Goal: Transaction & Acquisition: Download file/media

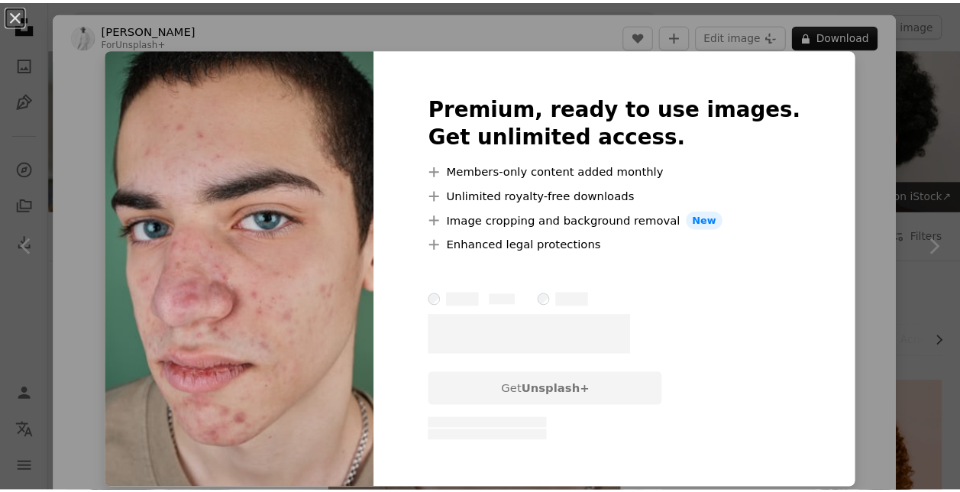
scroll to position [1145, 0]
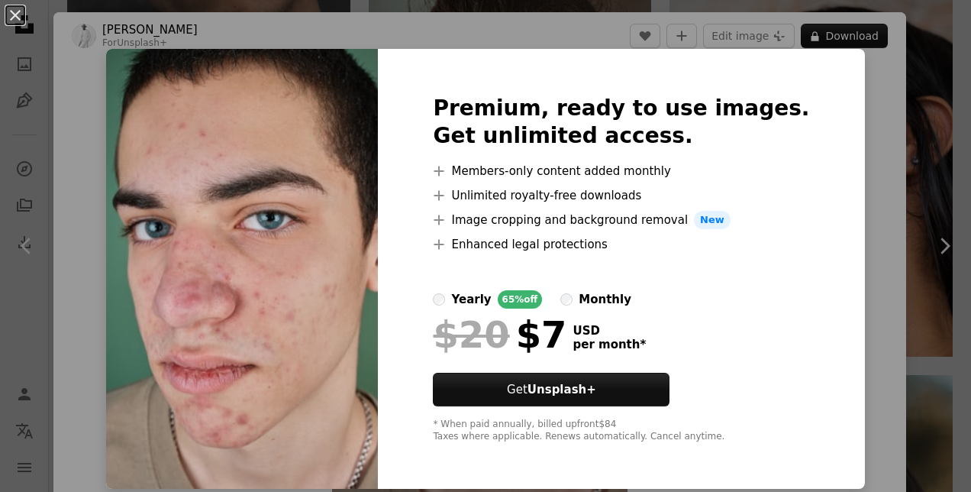
click at [899, 124] on div "An X shape Premium, ready to use images. Get unlimited access. A plus sign Memb…" at bounding box center [485, 246] width 971 height 492
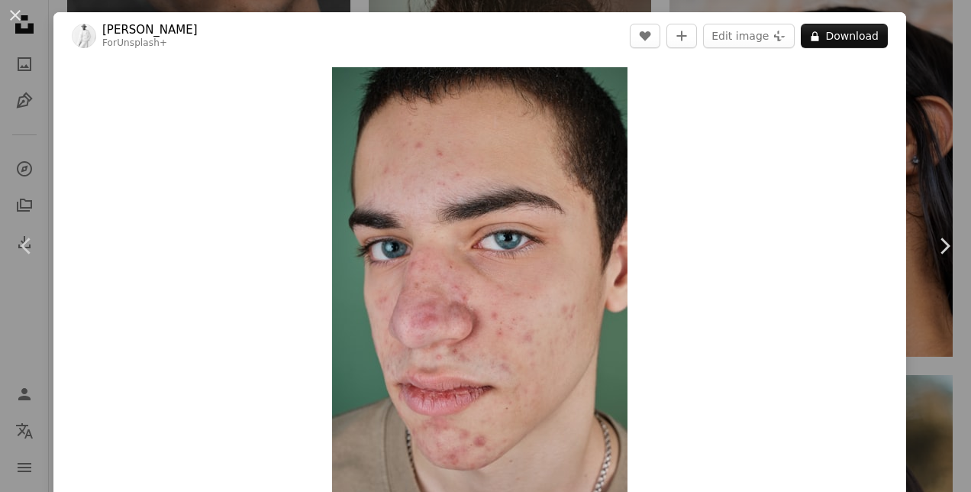
click at [927, 93] on div "An X shape Chevron left Chevron right [PERSON_NAME] For Unsplash+ A heart A plu…" at bounding box center [485, 246] width 971 height 492
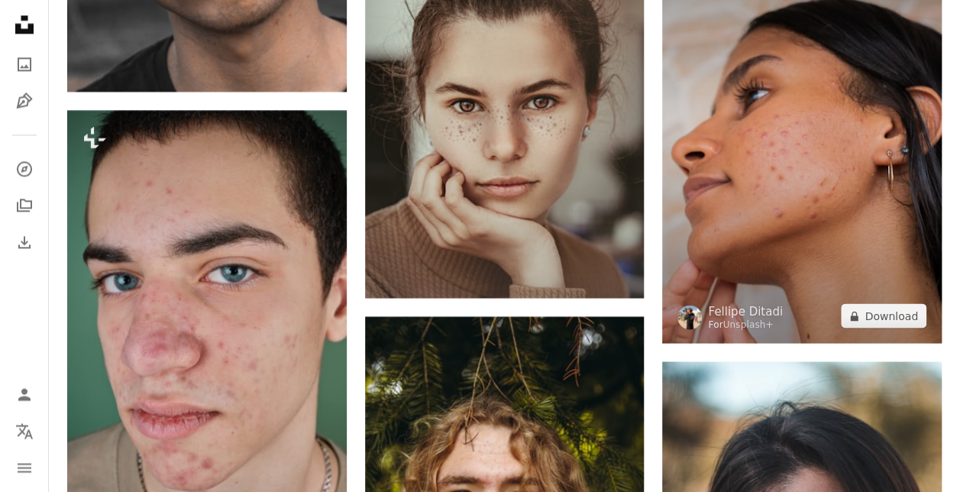
click at [759, 157] on img at bounding box center [801, 133] width 279 height 418
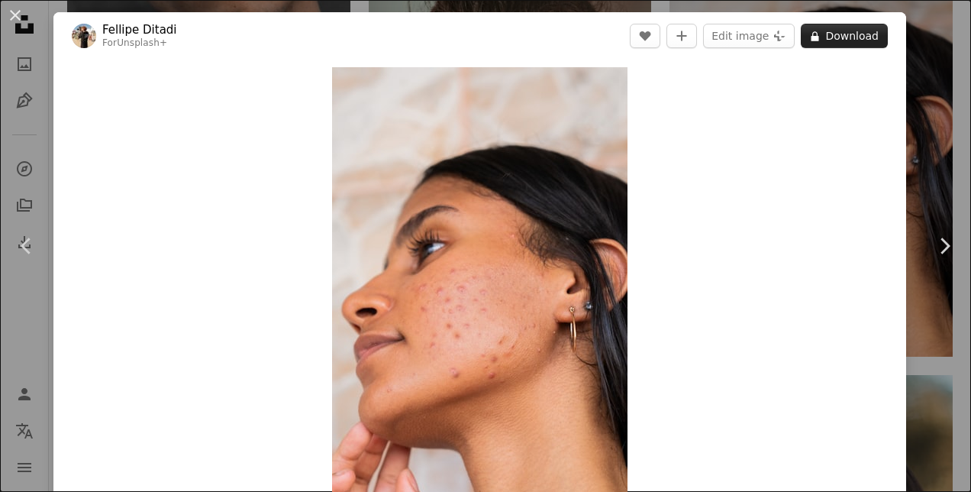
click at [845, 40] on button "A lock Download" at bounding box center [844, 36] width 87 height 24
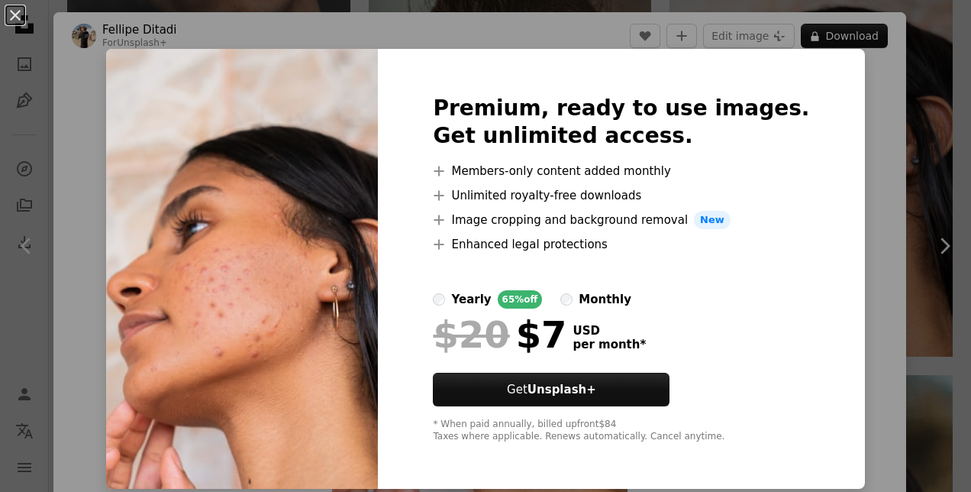
click at [895, 158] on div "An X shape Premium, ready to use images. Get unlimited access. A plus sign Memb…" at bounding box center [485, 246] width 971 height 492
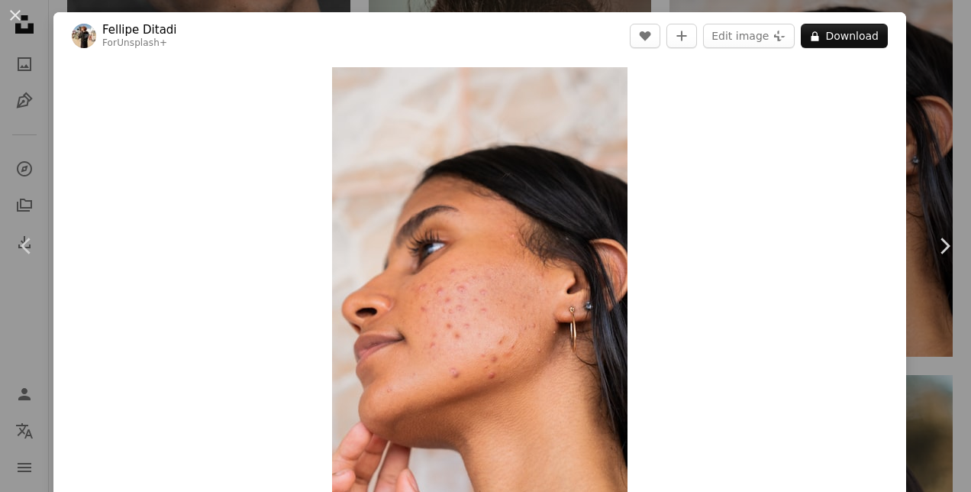
click at [925, 145] on div "An X shape Chevron left Chevron right [PERSON_NAME] For Unsplash+ A heart A plu…" at bounding box center [485, 246] width 971 height 492
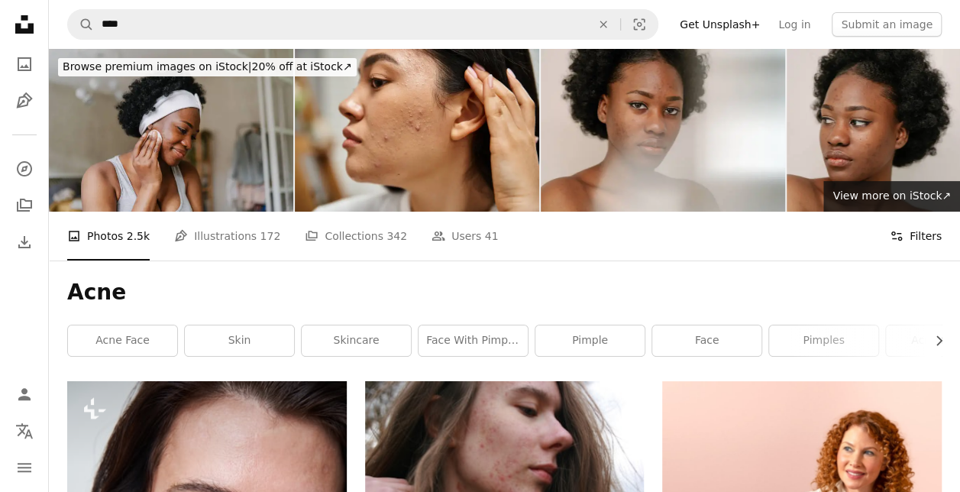
click at [903, 232] on icon "Filters" at bounding box center [897, 236] width 14 height 14
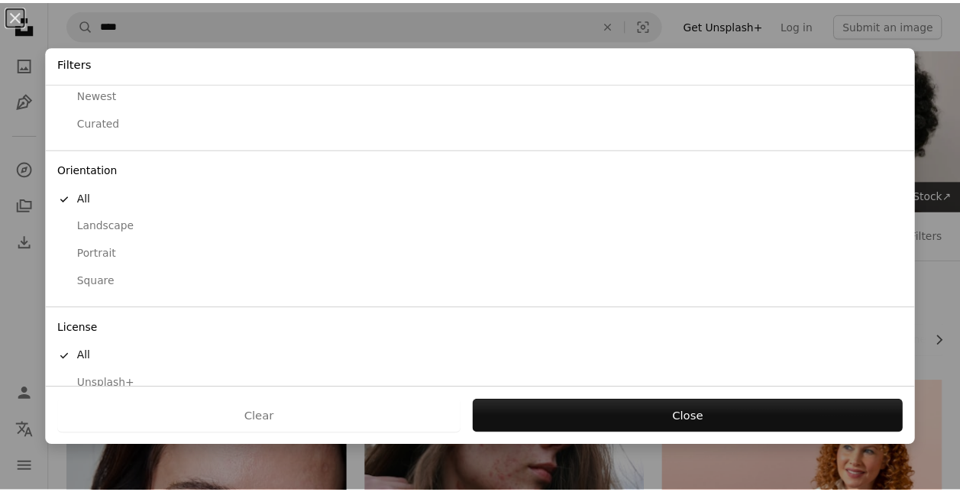
scroll to position [111, 0]
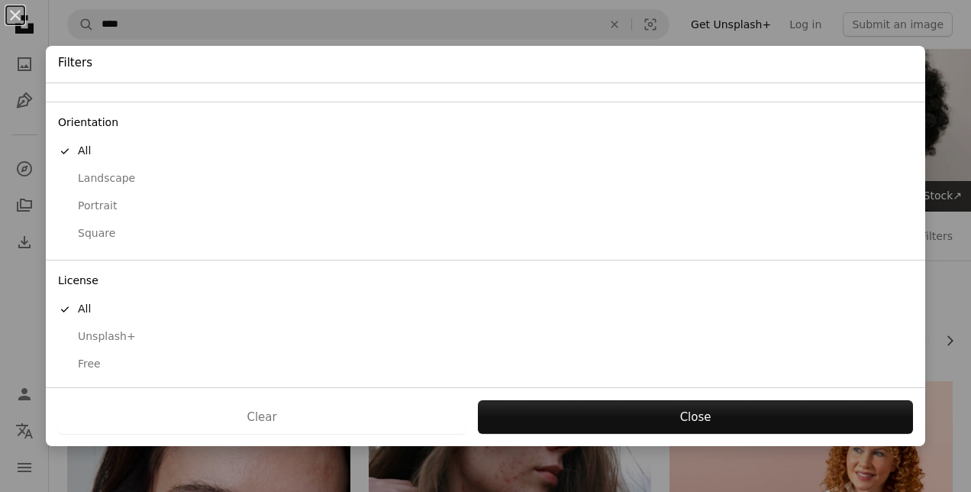
click at [91, 365] on div "Free" at bounding box center [485, 364] width 855 height 15
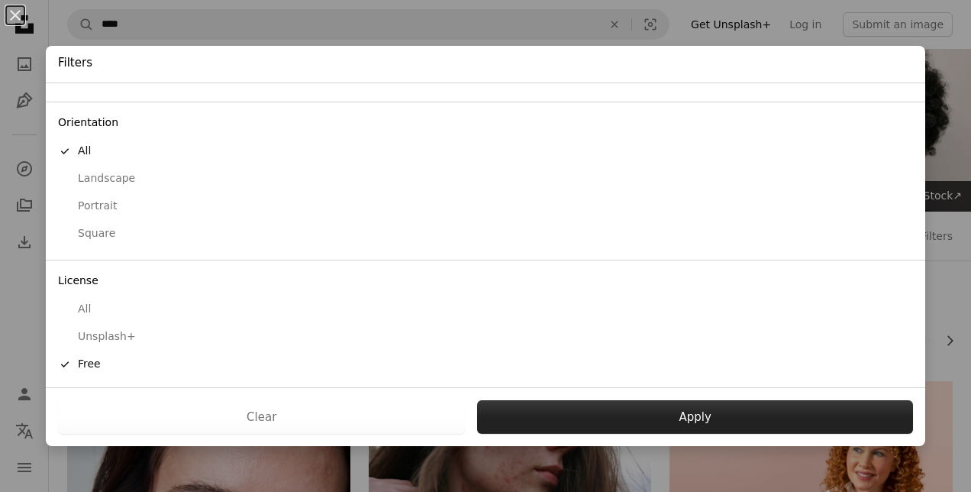
click at [629, 409] on button "Apply" at bounding box center [695, 417] width 436 height 34
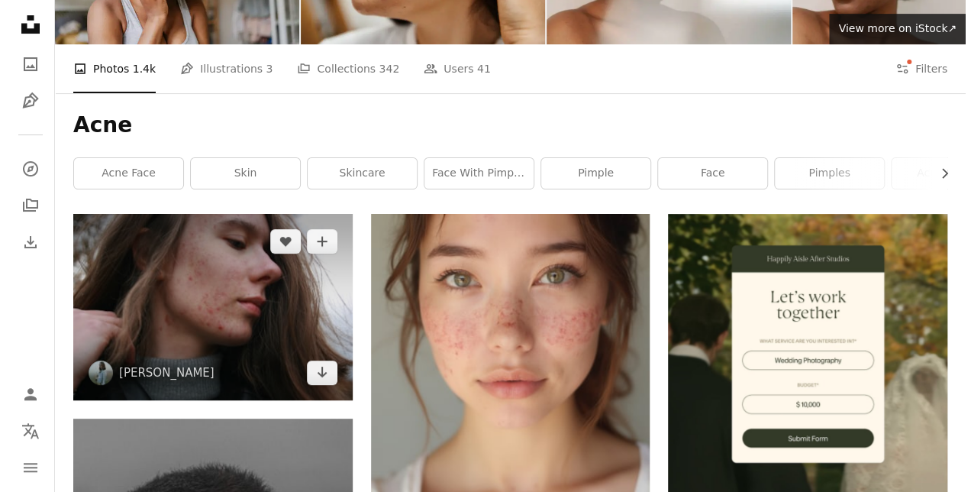
scroll to position [229, 0]
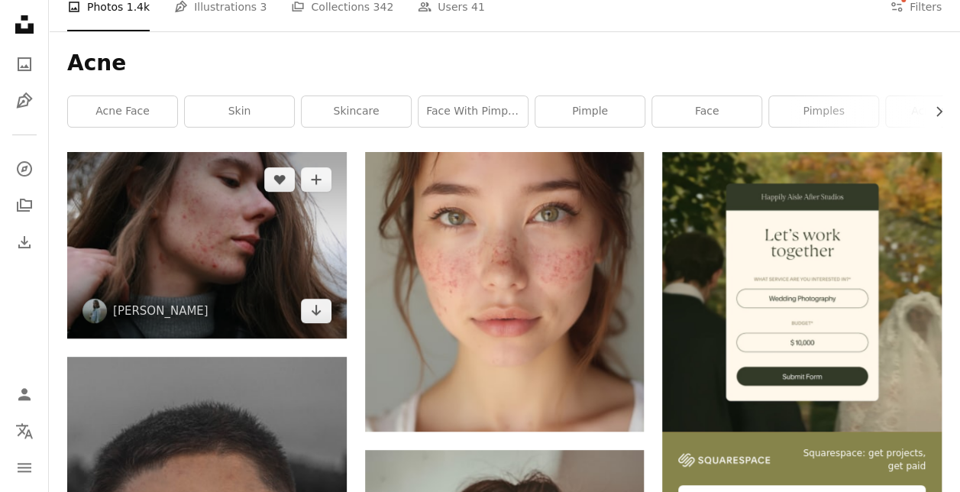
click at [183, 217] on img at bounding box center [206, 245] width 279 height 186
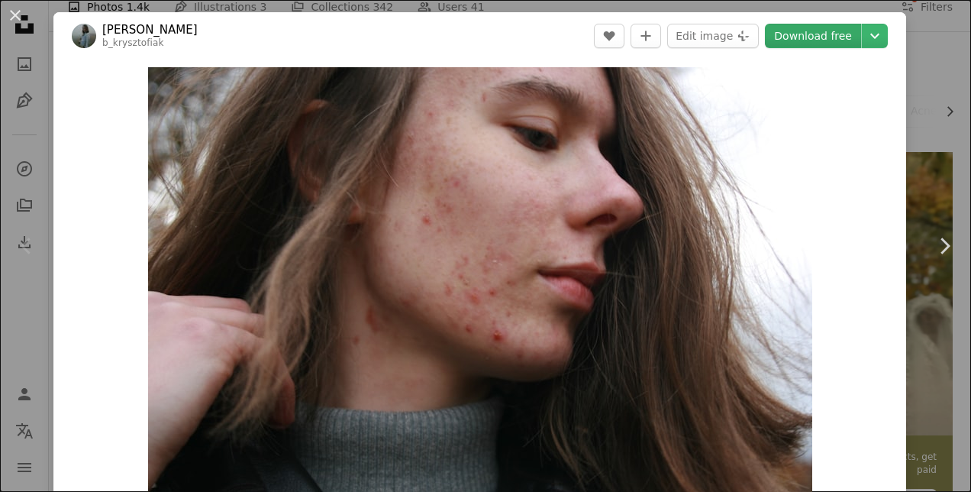
click at [809, 41] on link "Download free" at bounding box center [813, 36] width 96 height 24
